Goal: Information Seeking & Learning: Learn about a topic

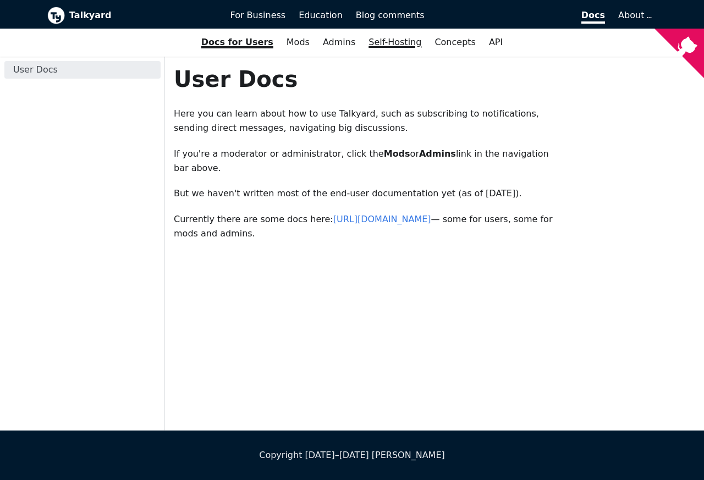
click at [389, 41] on link "Self-Hosting" at bounding box center [395, 42] width 66 height 19
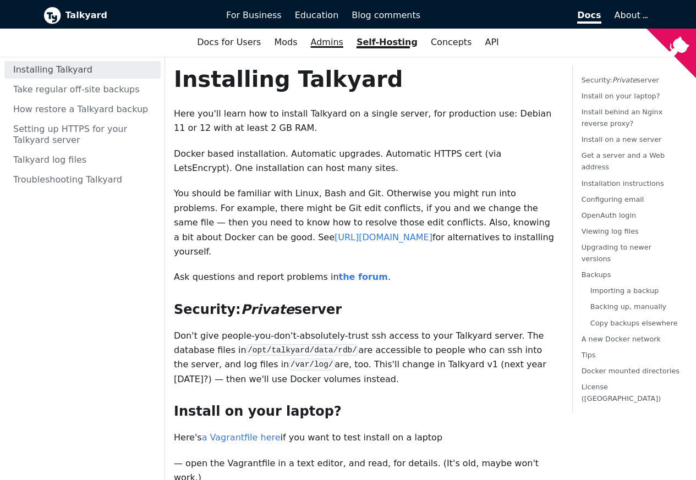
click at [324, 40] on link "Admins" at bounding box center [327, 42] width 46 height 19
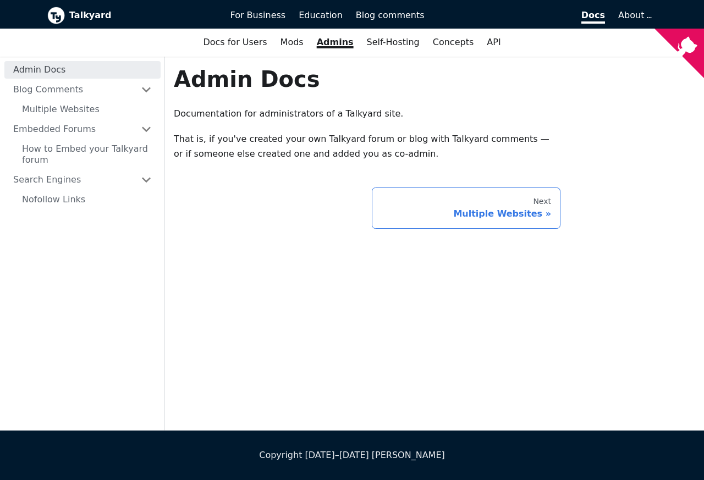
click at [471, 216] on div "Multiple Websites" at bounding box center [466, 214] width 171 height 11
